Goal: Task Accomplishment & Management: Manage account settings

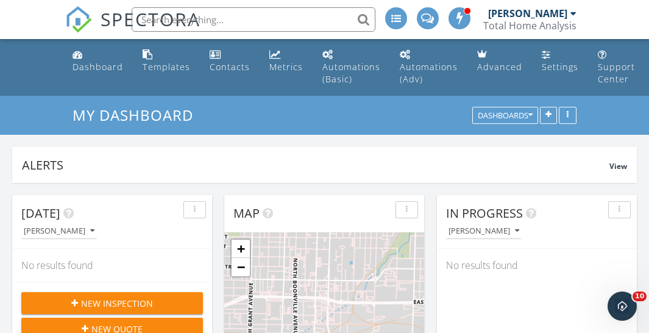
click at [242, 19] on input "text" at bounding box center [254, 19] width 244 height 24
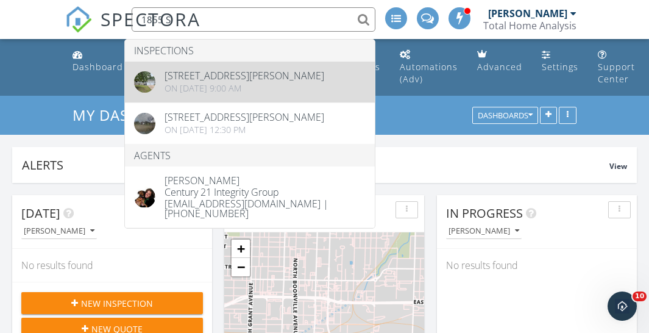
type input "1855 S"
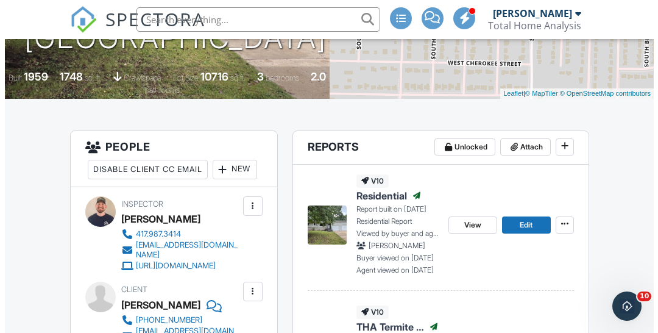
scroll to position [260, 0]
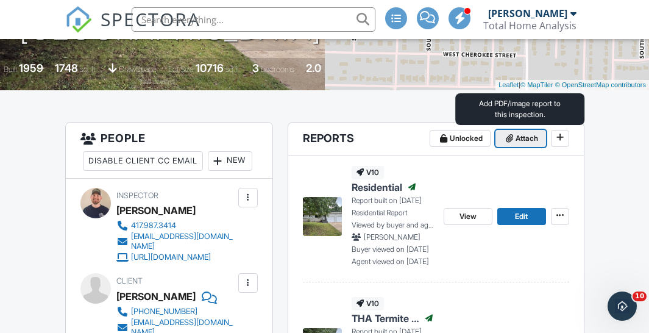
click at [501, 130] on button "Attach" at bounding box center [520, 138] width 51 height 17
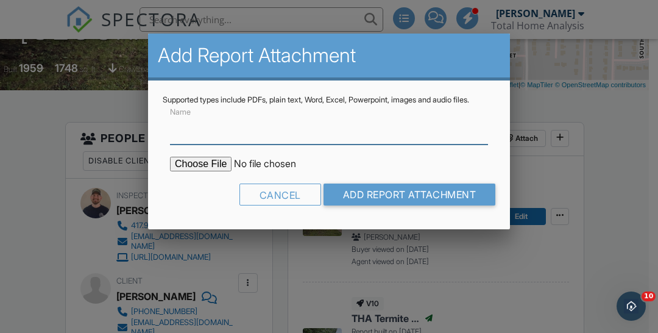
click at [224, 144] on input "Name" at bounding box center [329, 130] width 318 height 30
type input "Radon Report"
click at [207, 171] on input "file" at bounding box center [273, 164] width 207 height 15
type input "C:\fakepath\1855 S Newton Radon.pdf"
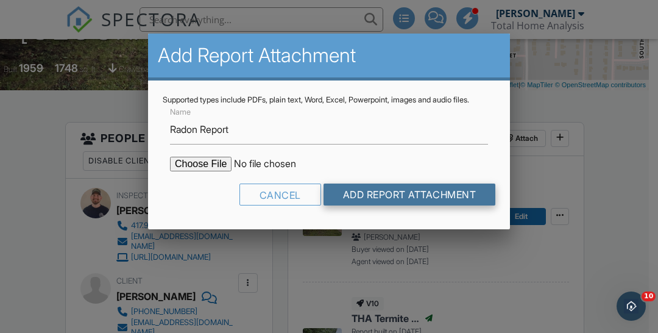
click at [390, 197] on input "Add Report Attachment" at bounding box center [409, 194] width 172 height 22
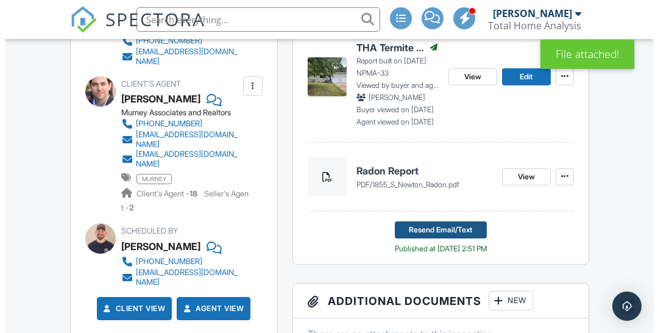
scroll to position [538, 0]
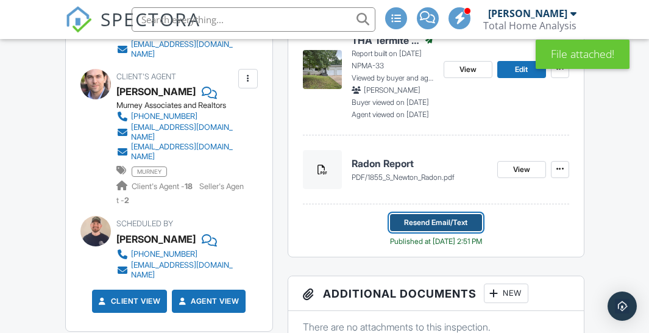
click at [431, 227] on span "Resend Email/Text" at bounding box center [435, 222] width 63 height 12
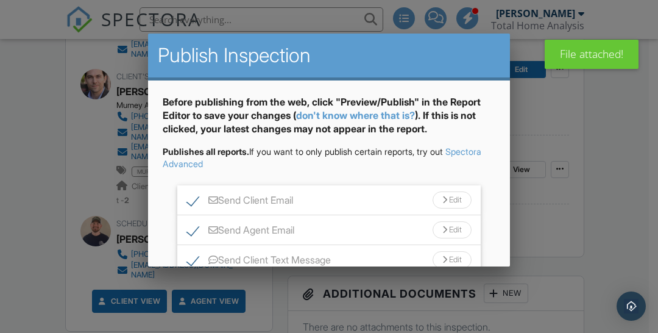
scroll to position [126, 0]
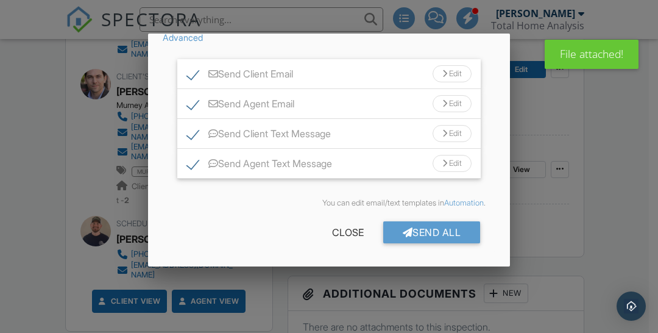
click at [431, 227] on div "Send All" at bounding box center [431, 232] width 97 height 22
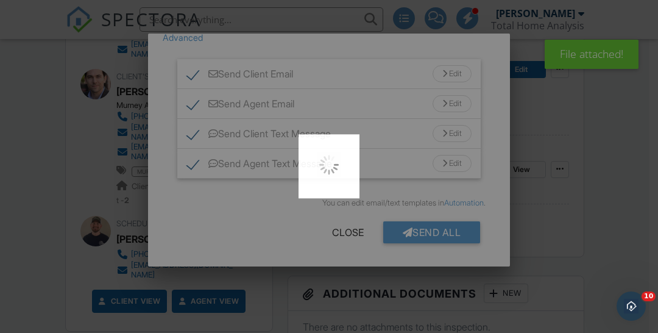
scroll to position [0, 0]
